Goal: Information Seeking & Learning: Understand process/instructions

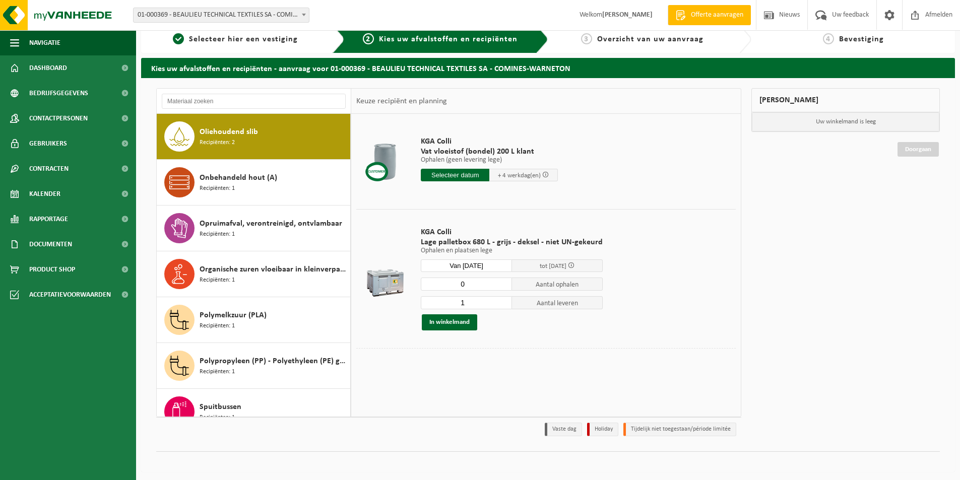
scroll to position [12, 0]
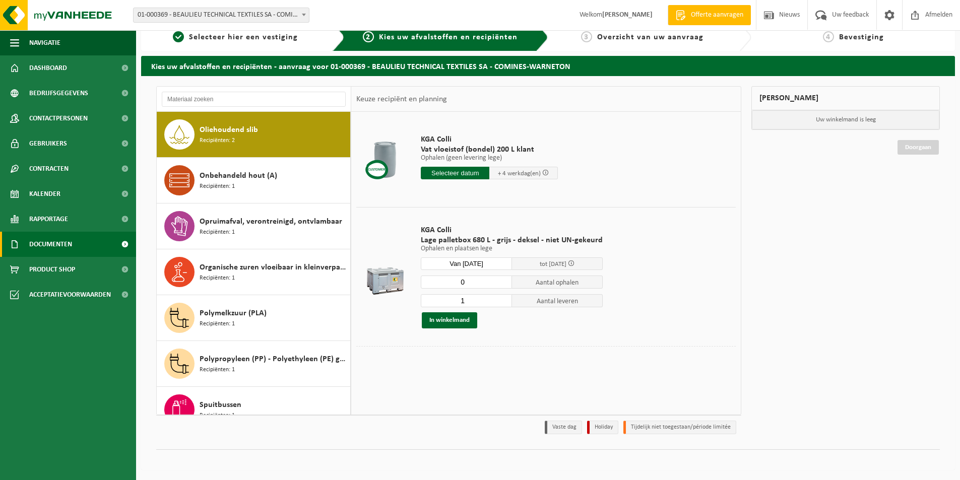
click at [124, 243] on span at bounding box center [124, 244] width 23 height 25
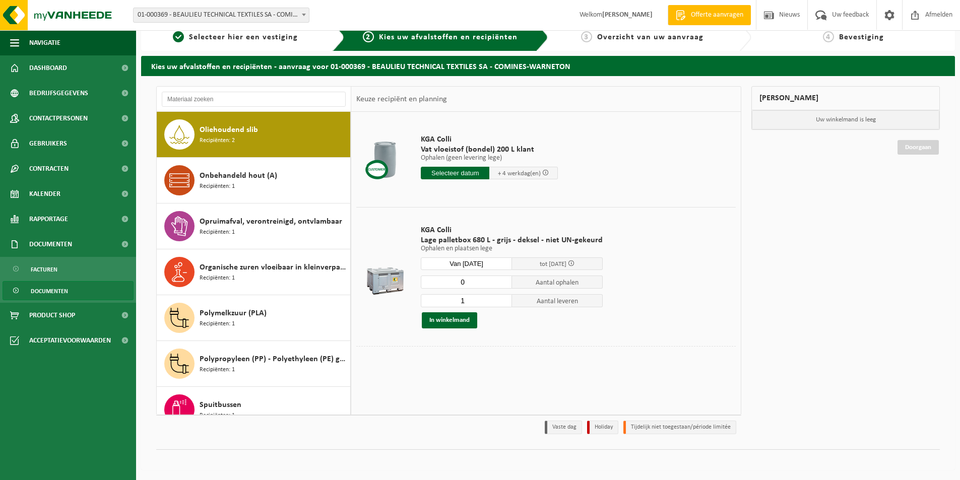
click at [46, 294] on span "Documenten" at bounding box center [49, 291] width 37 height 19
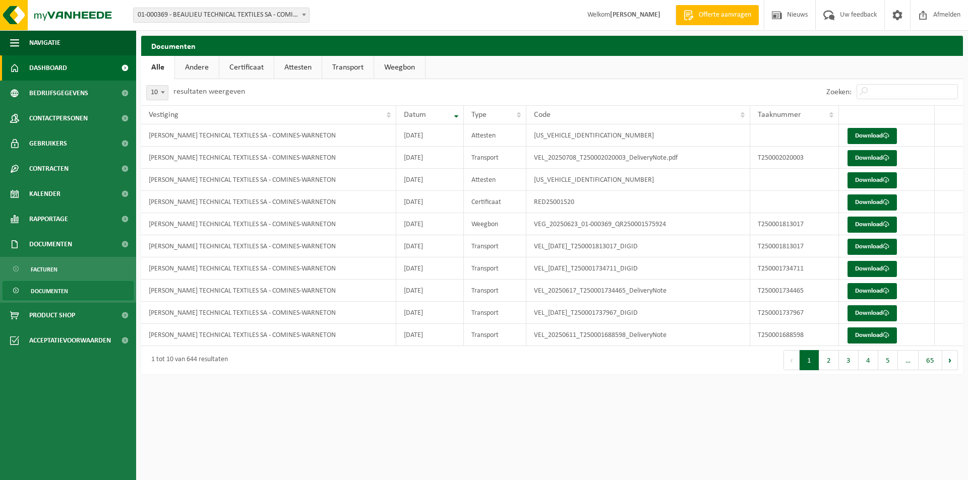
click at [51, 67] on span "Dashboard" at bounding box center [48, 67] width 38 height 25
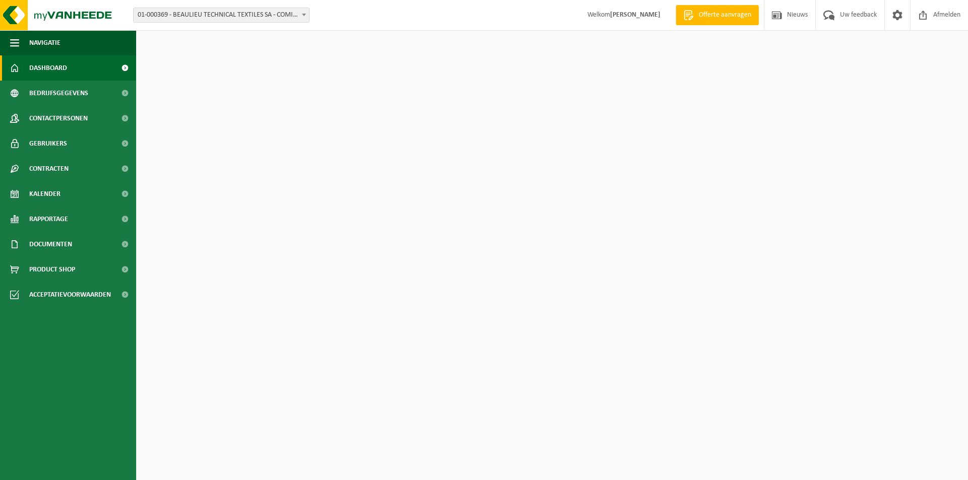
click at [124, 66] on span at bounding box center [124, 67] width 23 height 25
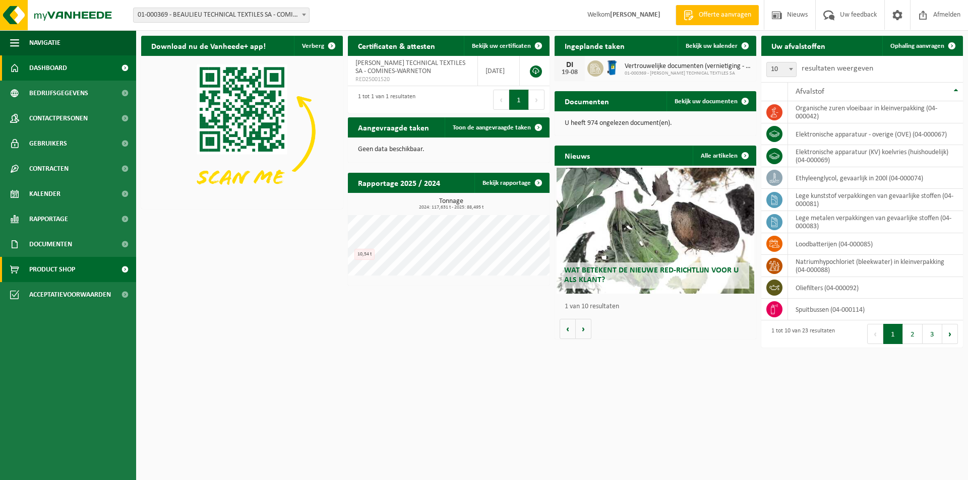
click at [68, 271] on span "Product Shop" at bounding box center [52, 269] width 46 height 25
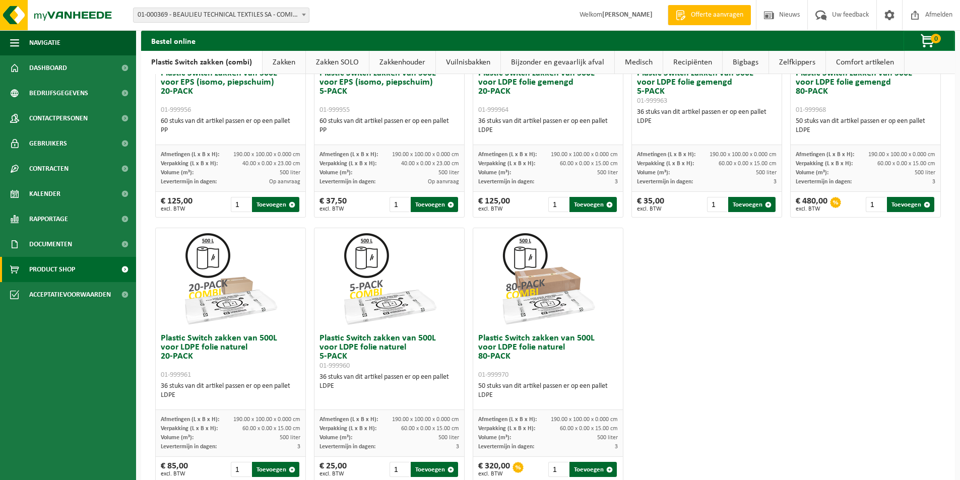
scroll to position [466, 0]
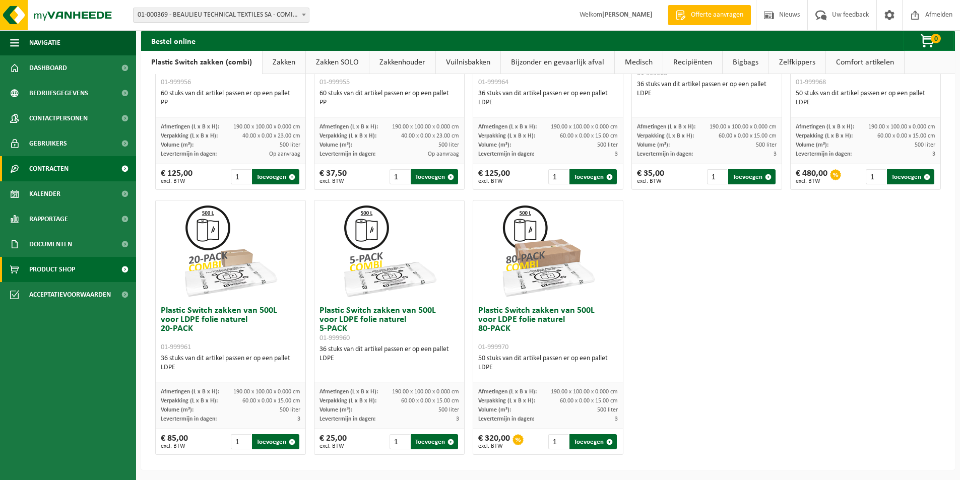
click at [44, 171] on span "Contracten" at bounding box center [48, 168] width 39 height 25
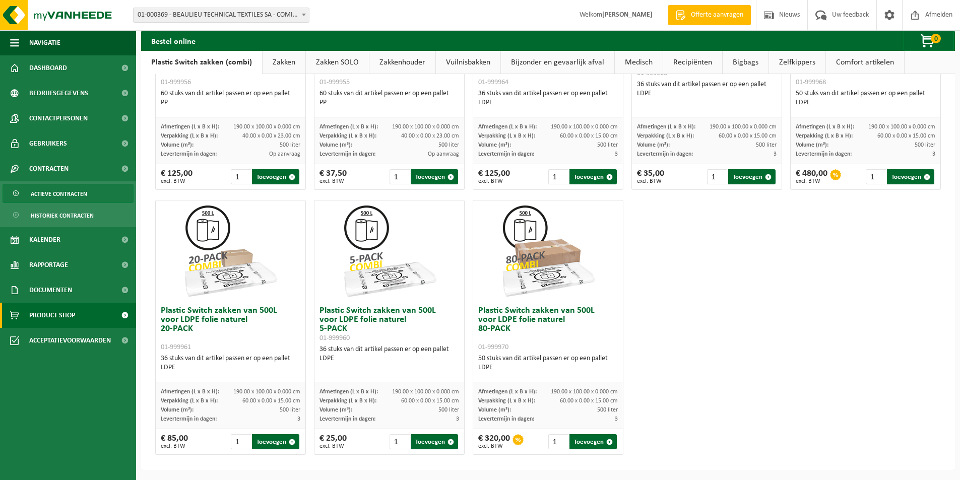
click at [58, 197] on span "Actieve contracten" at bounding box center [59, 193] width 56 height 19
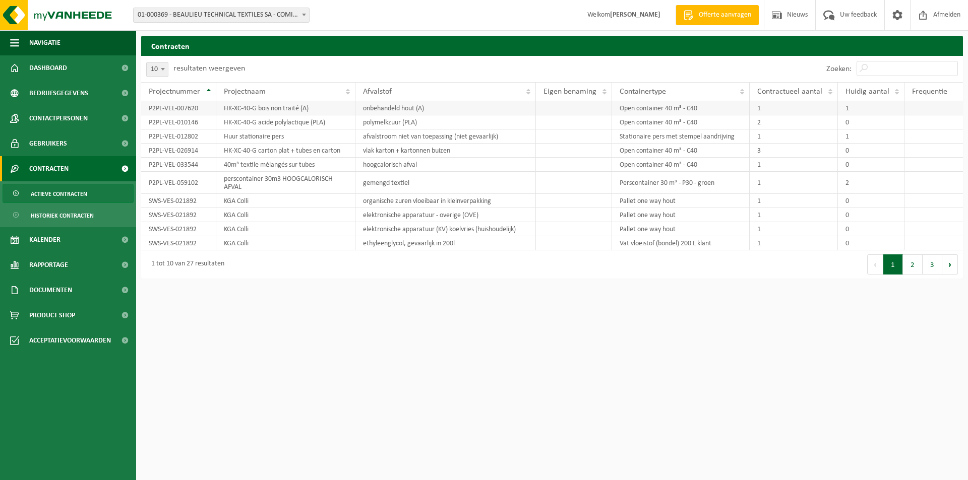
click at [267, 108] on td "HK-XC-40-G bois non traité (A)" at bounding box center [285, 108] width 139 height 14
click at [199, 104] on td "P2PL-VEL-007620" at bounding box center [178, 108] width 75 height 14
click at [75, 342] on span "Acceptatievoorwaarden" at bounding box center [70, 340] width 82 height 25
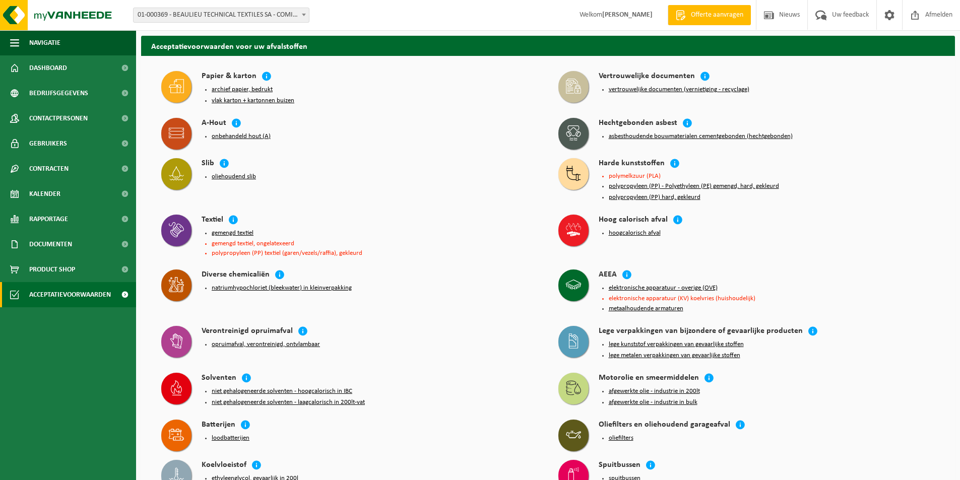
click at [246, 173] on button "oliehoudend slib" at bounding box center [234, 177] width 44 height 8
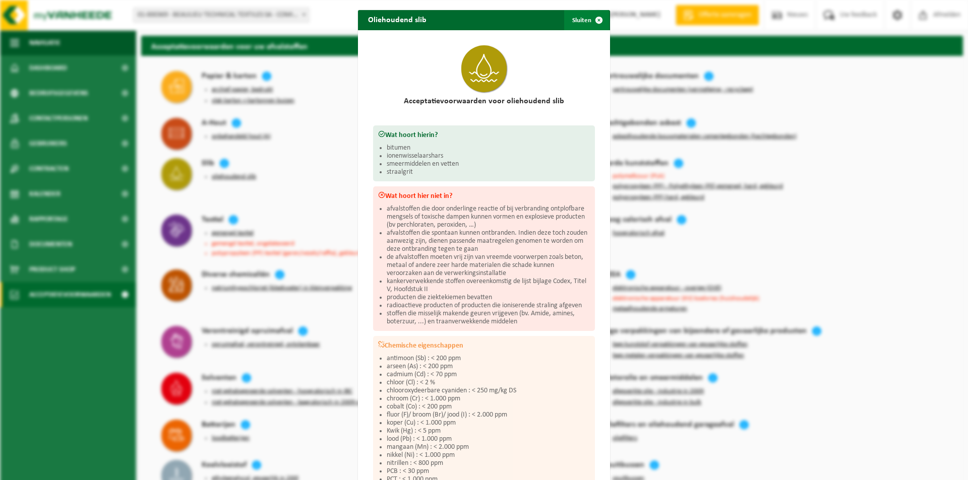
click at [595, 19] on span "button" at bounding box center [599, 20] width 20 height 20
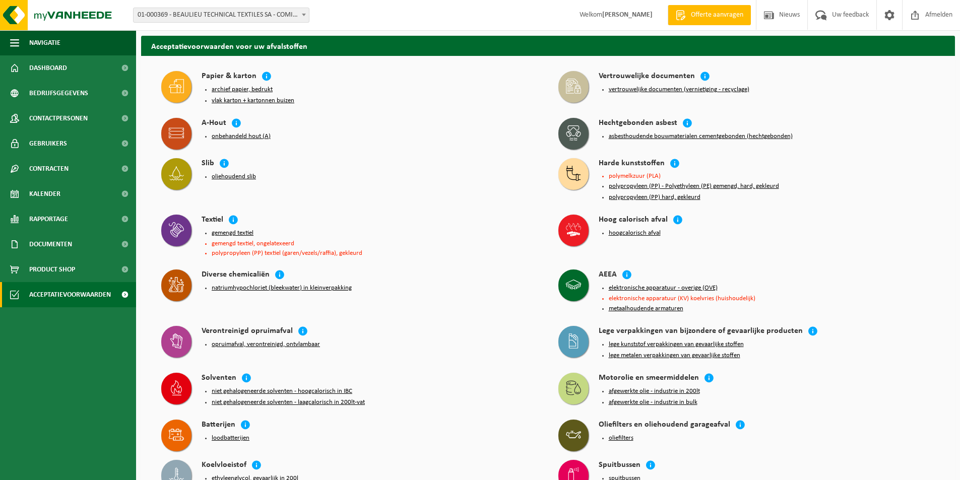
click at [439, 230] on li "gemengd textiel" at bounding box center [375, 233] width 327 height 8
